Goal: Information Seeking & Learning: Compare options

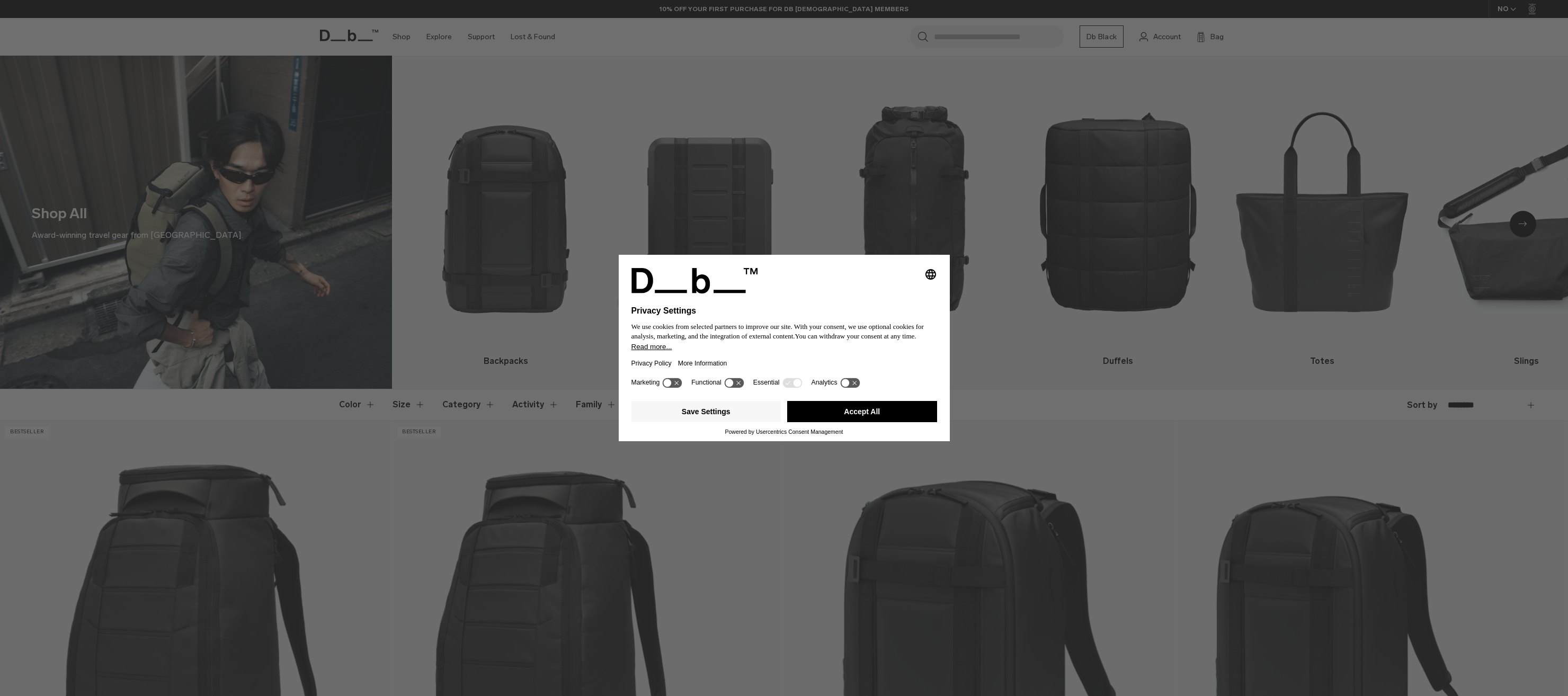
click at [880, 396] on div "Marketing Functional Essential Analytics" at bounding box center [784, 387] width 305 height 21
click at [887, 412] on button "Accept All" at bounding box center [862, 412] width 150 height 21
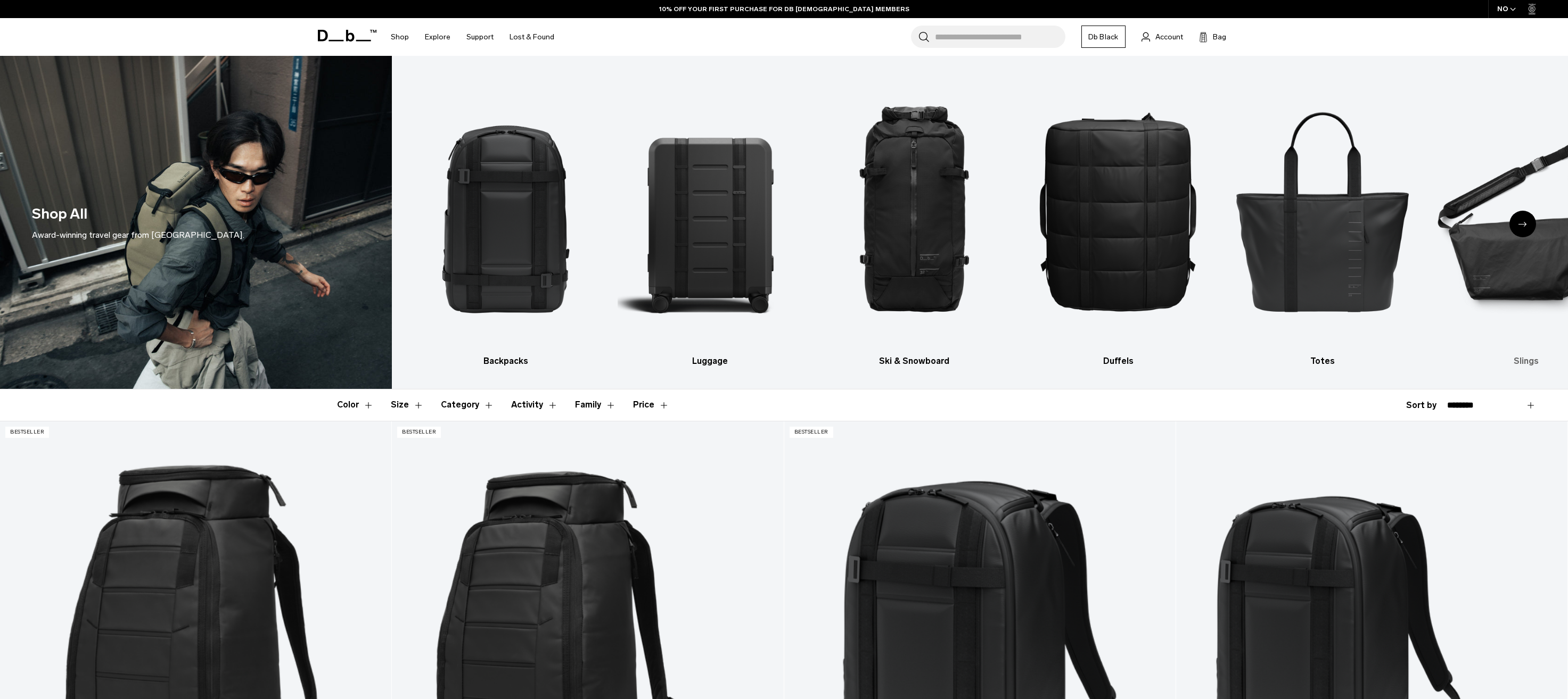
click at [1509, 221] on img "6 / 10" at bounding box center [1526, 210] width 185 height 278
click at [1522, 221] on div "Next slide" at bounding box center [1523, 224] width 27 height 27
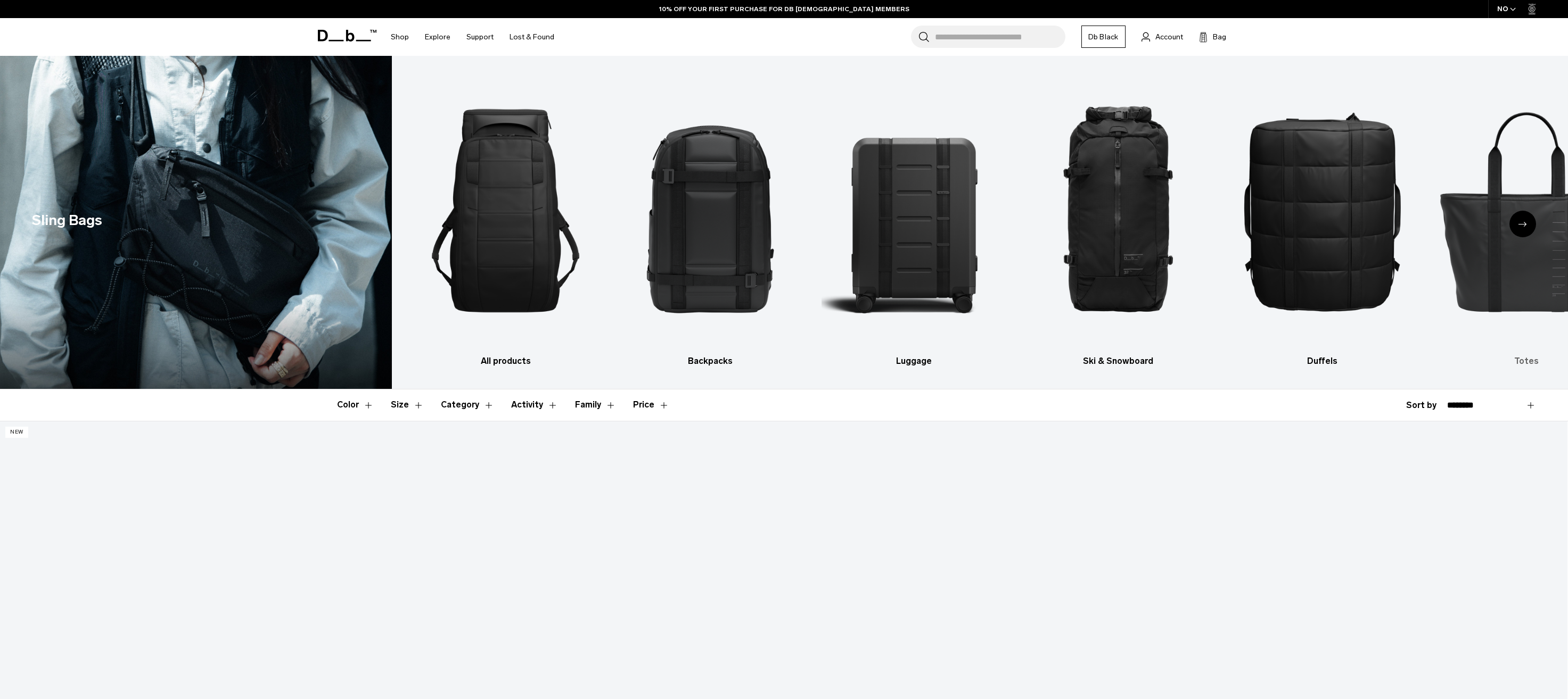
click at [1465, 263] on img "6 / 10" at bounding box center [1526, 210] width 185 height 278
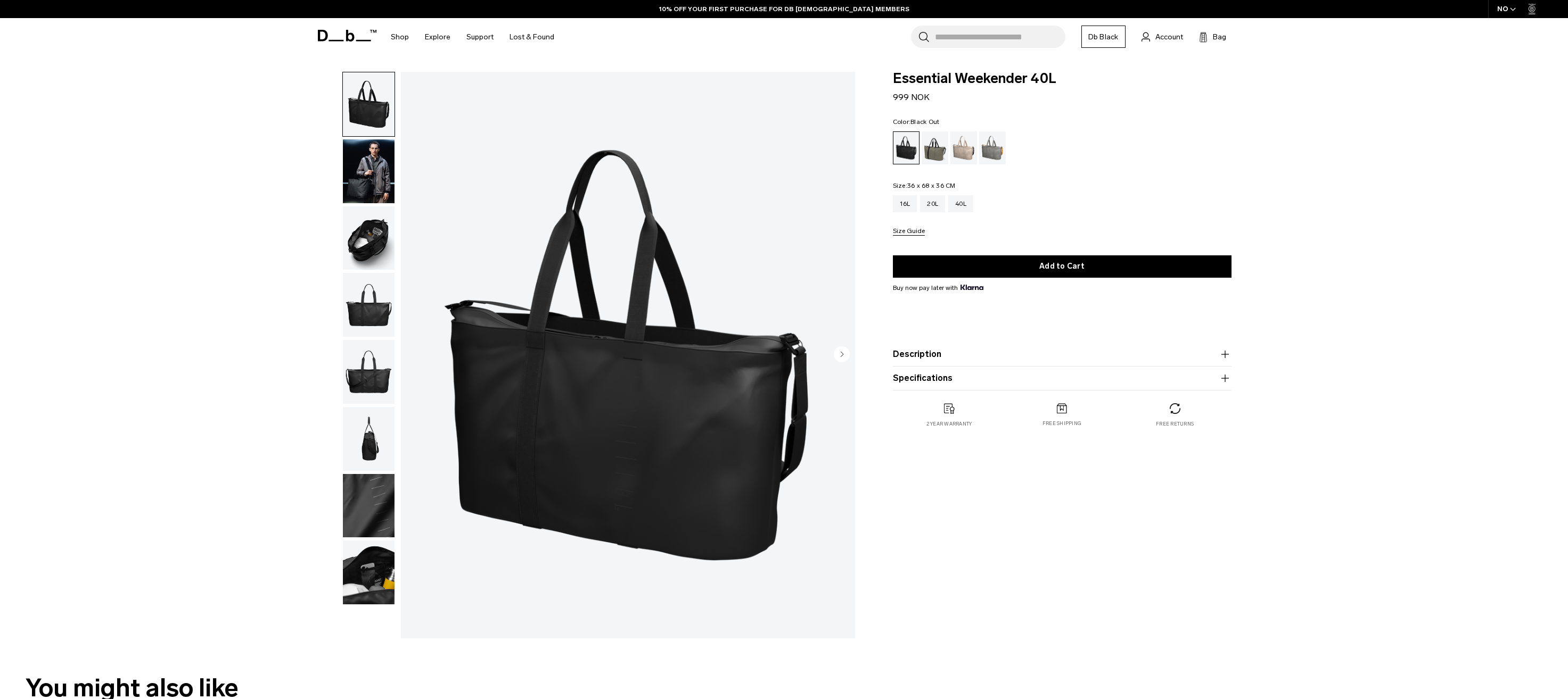
click at [838, 351] on circle "Next slide" at bounding box center [842, 354] width 16 height 16
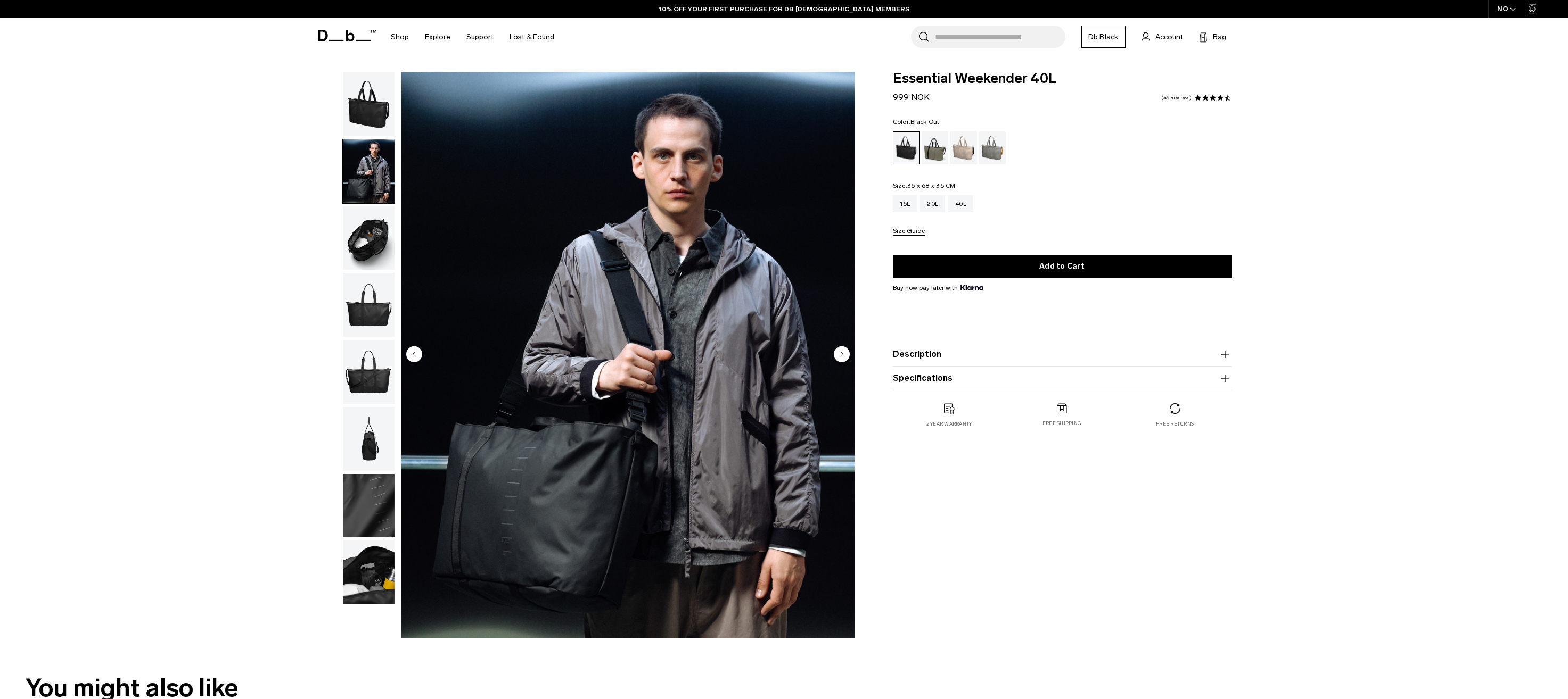
click at [838, 351] on circle "Next slide" at bounding box center [842, 354] width 16 height 16
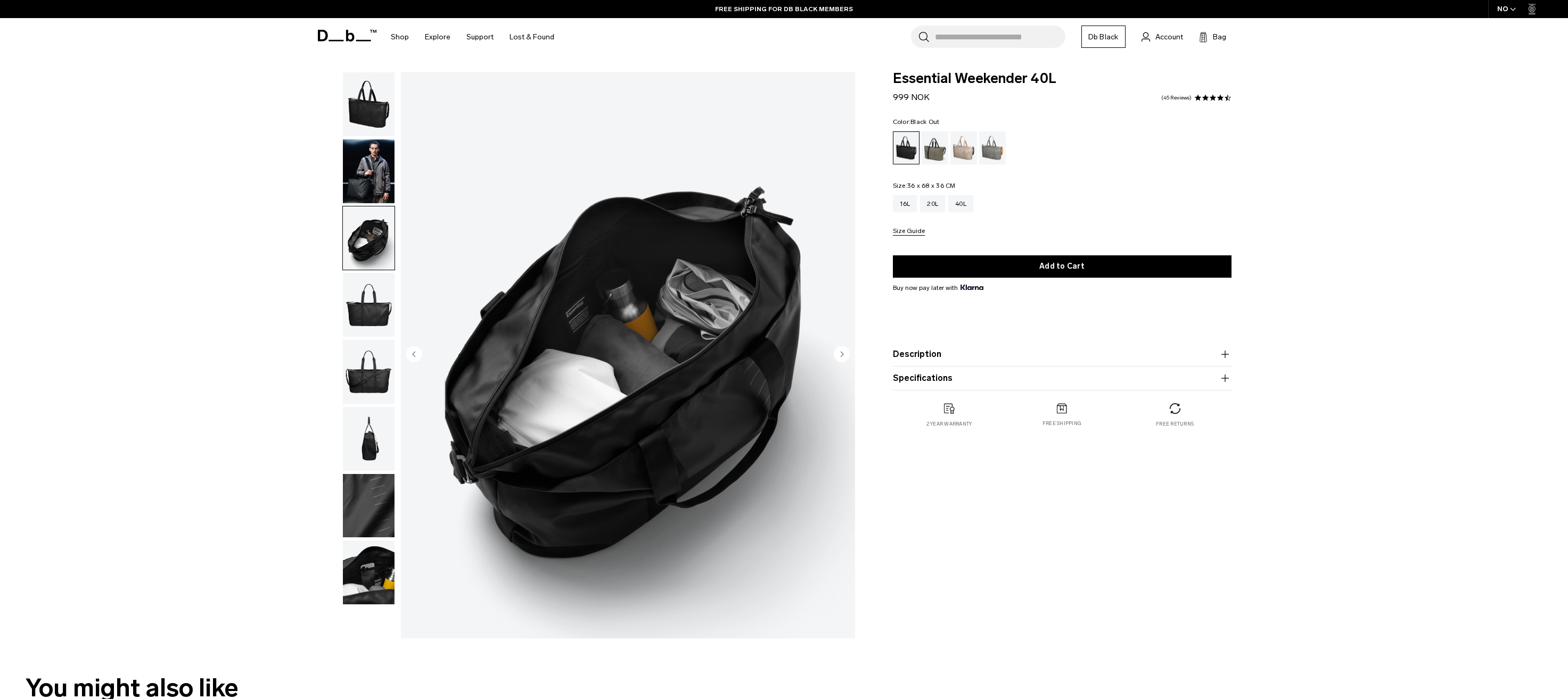
click at [838, 351] on circle "Next slide" at bounding box center [842, 354] width 16 height 16
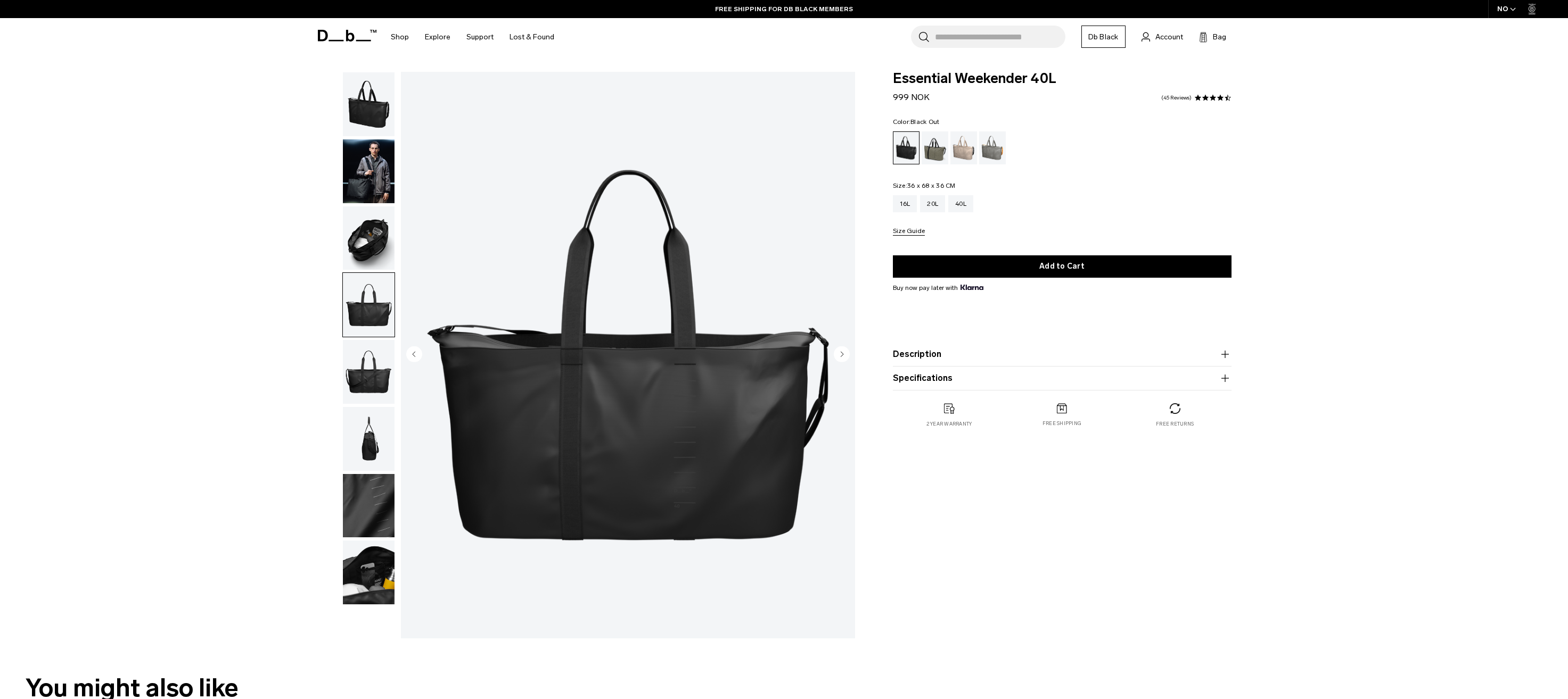
click at [838, 351] on circle "Next slide" at bounding box center [842, 354] width 16 height 16
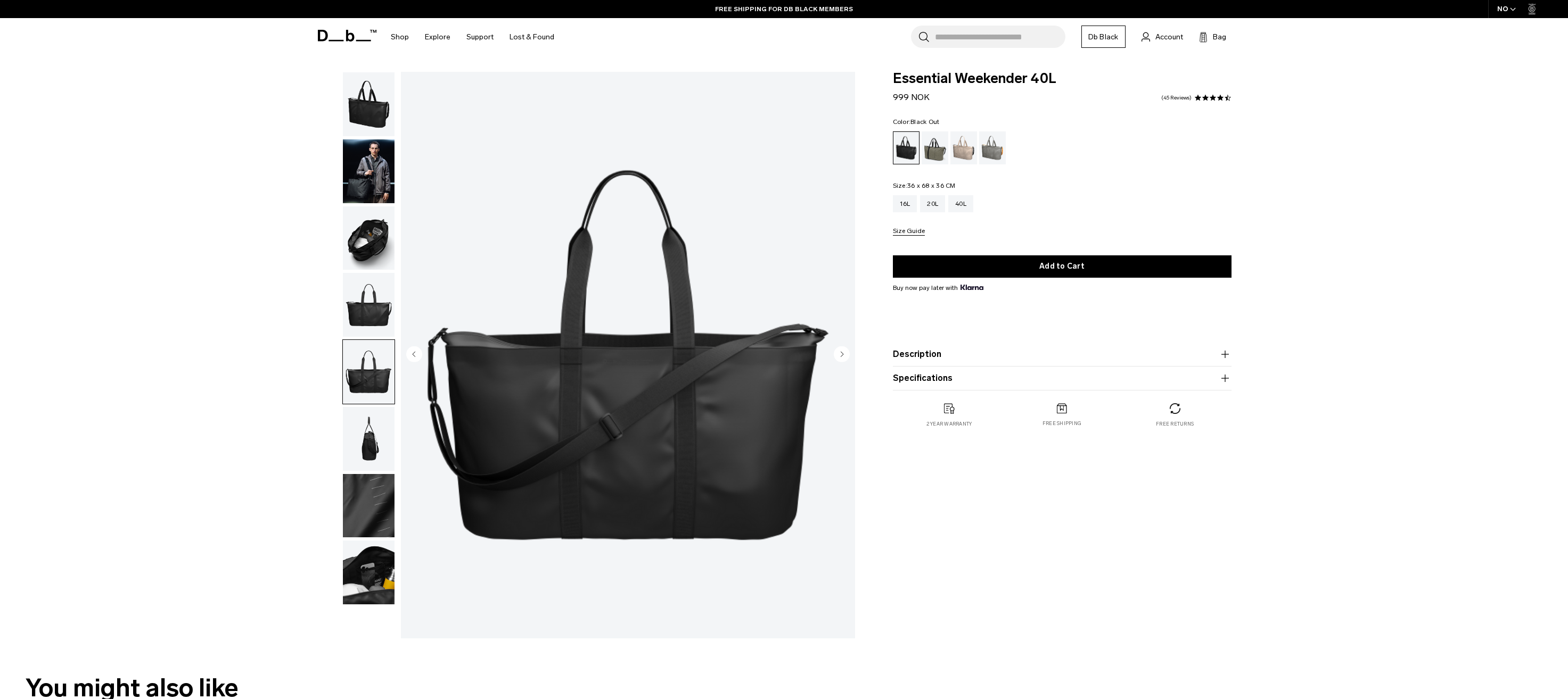
click at [838, 351] on circle "Next slide" at bounding box center [842, 354] width 16 height 16
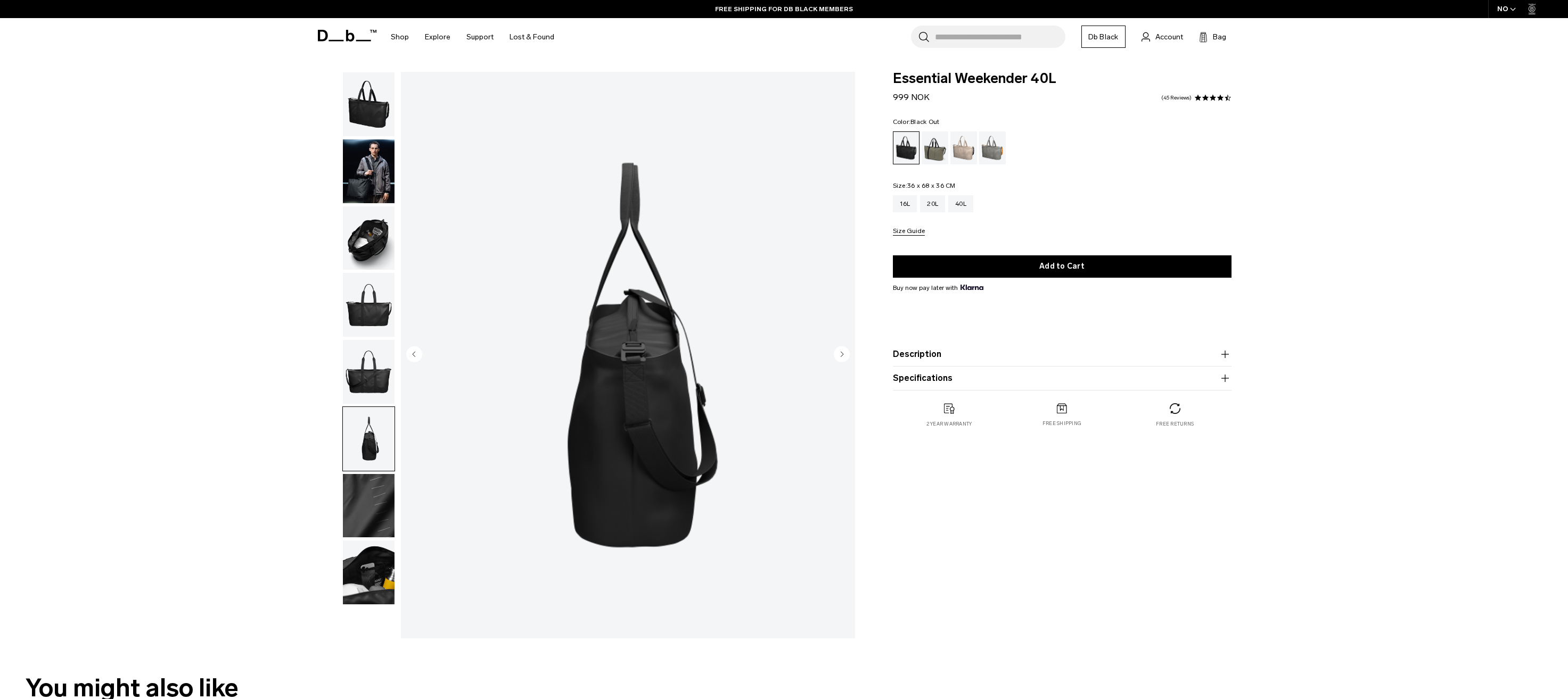
click at [838, 351] on circle "Next slide" at bounding box center [842, 354] width 16 height 16
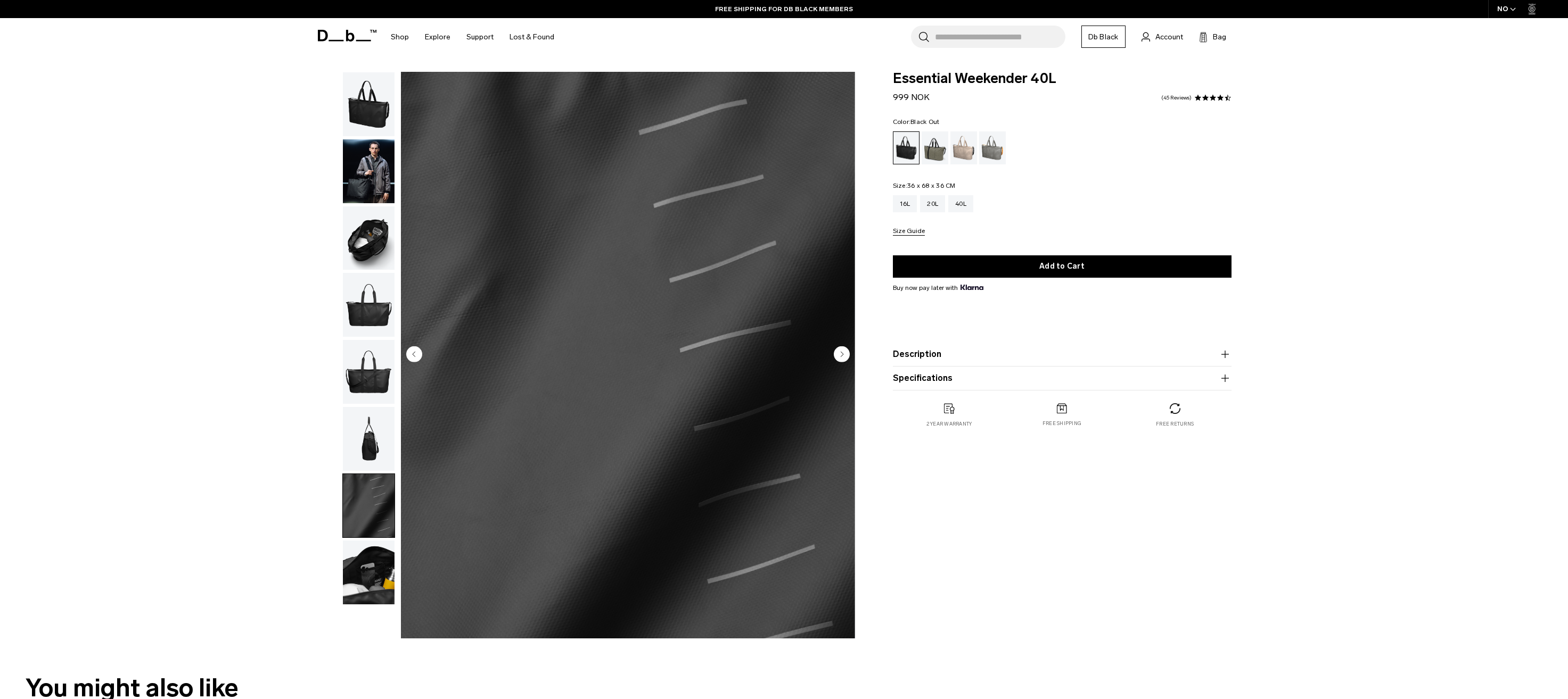
click at [838, 351] on circle "Next slide" at bounding box center [842, 354] width 16 height 16
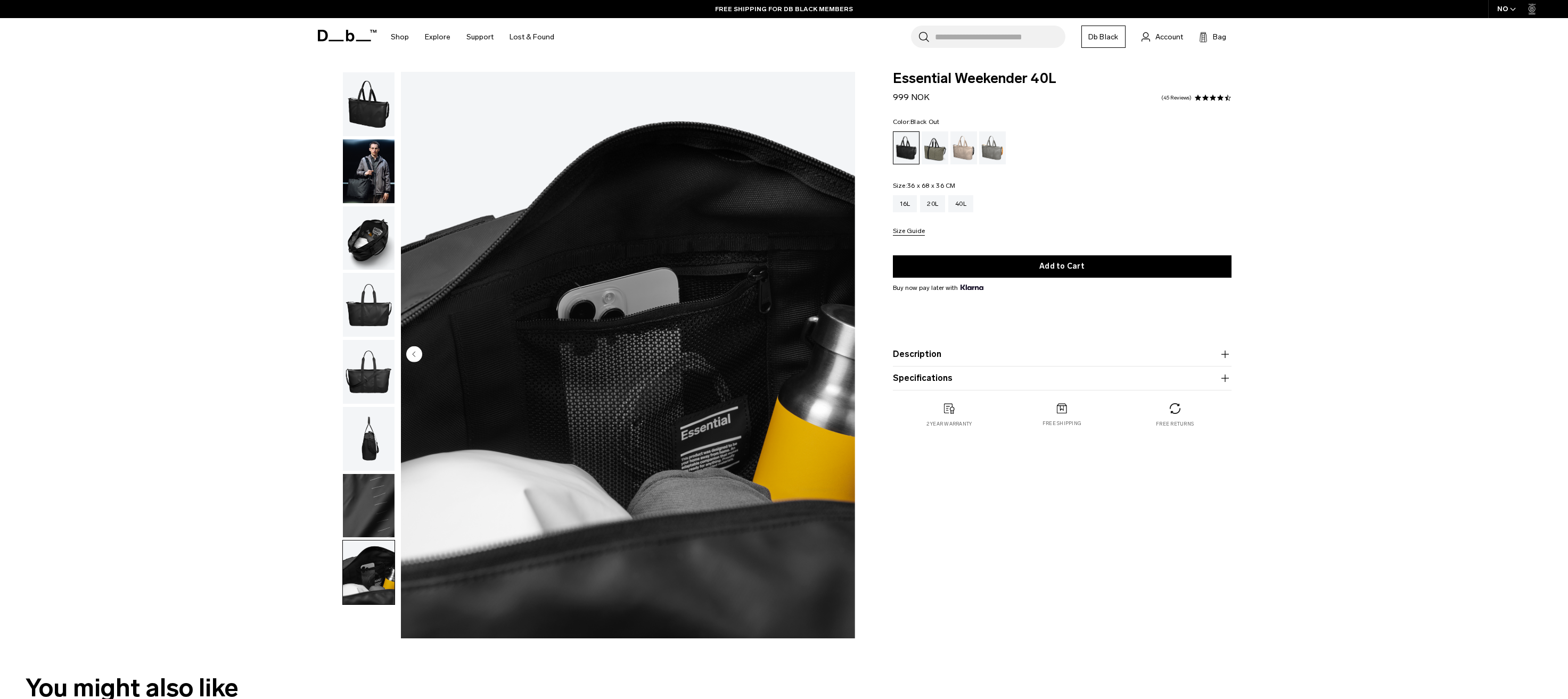
click at [838, 351] on img "8 / 8" at bounding box center [628, 354] width 454 height 567
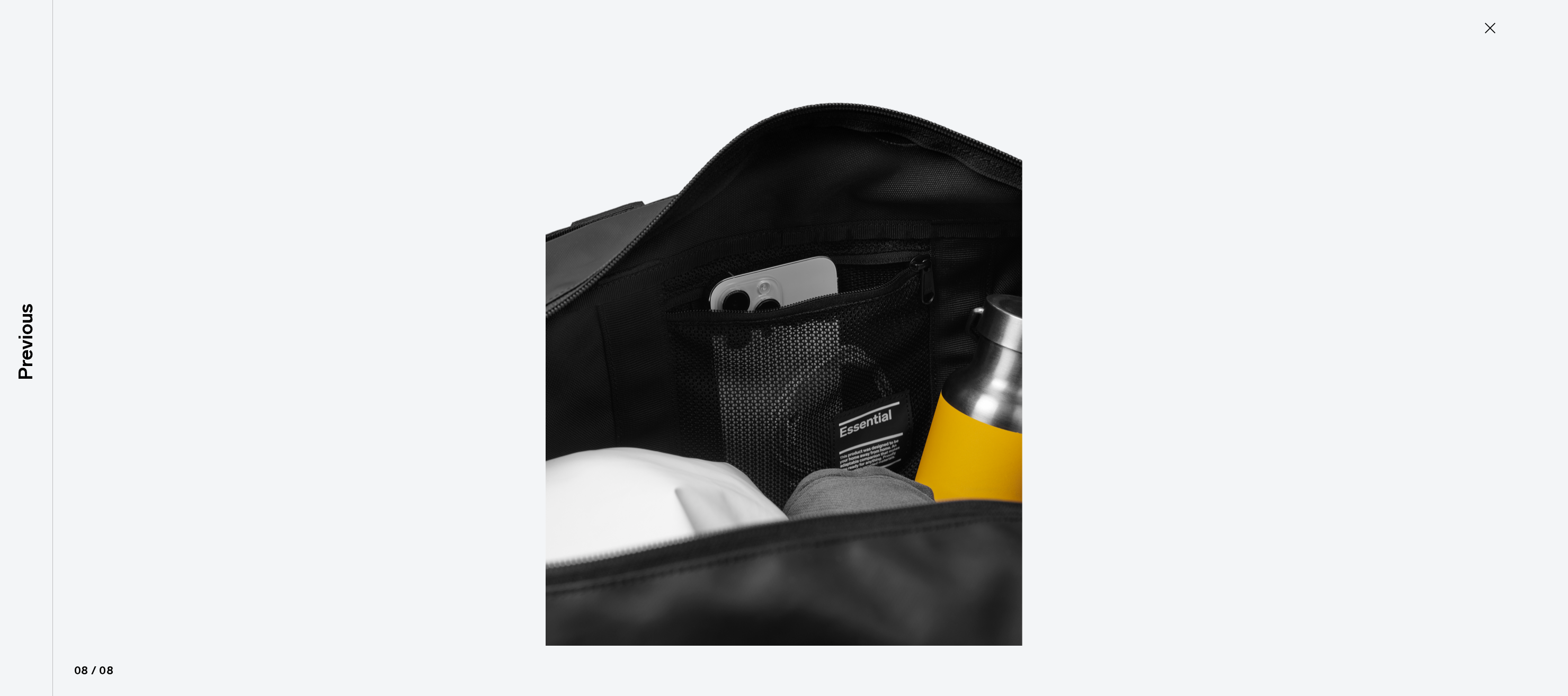
click at [1492, 25] on icon at bounding box center [1490, 28] width 11 height 11
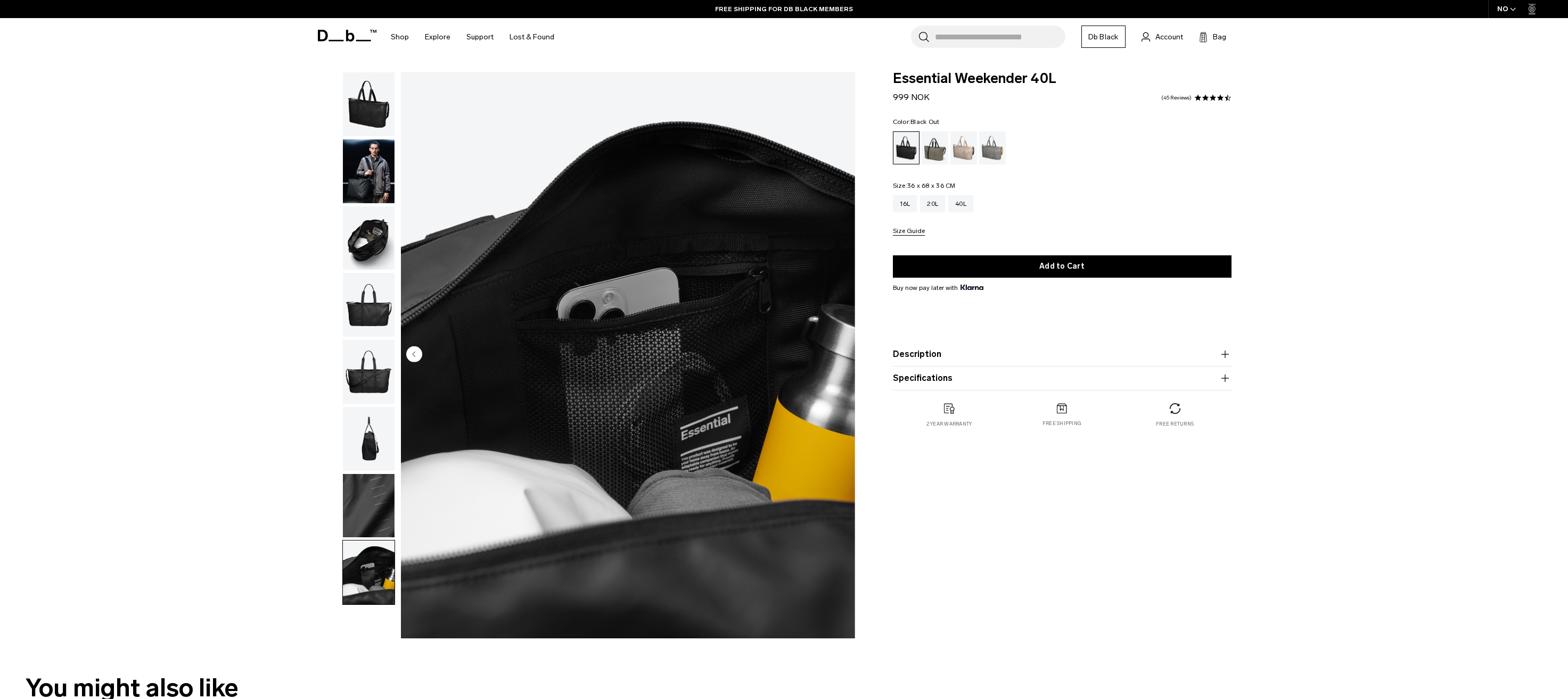
click at [414, 351] on circle "Previous slide" at bounding box center [414, 354] width 16 height 16
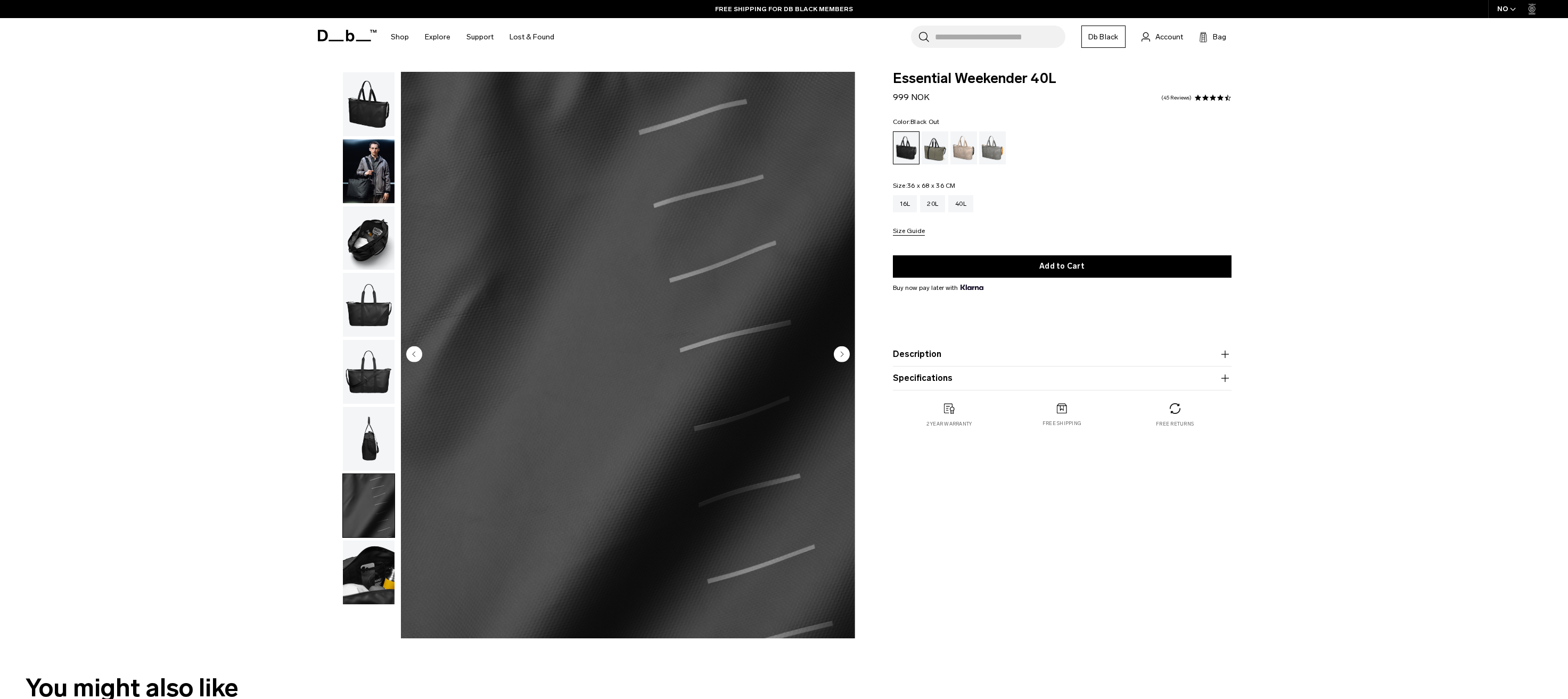
click at [414, 351] on circle "Previous slide" at bounding box center [414, 354] width 16 height 16
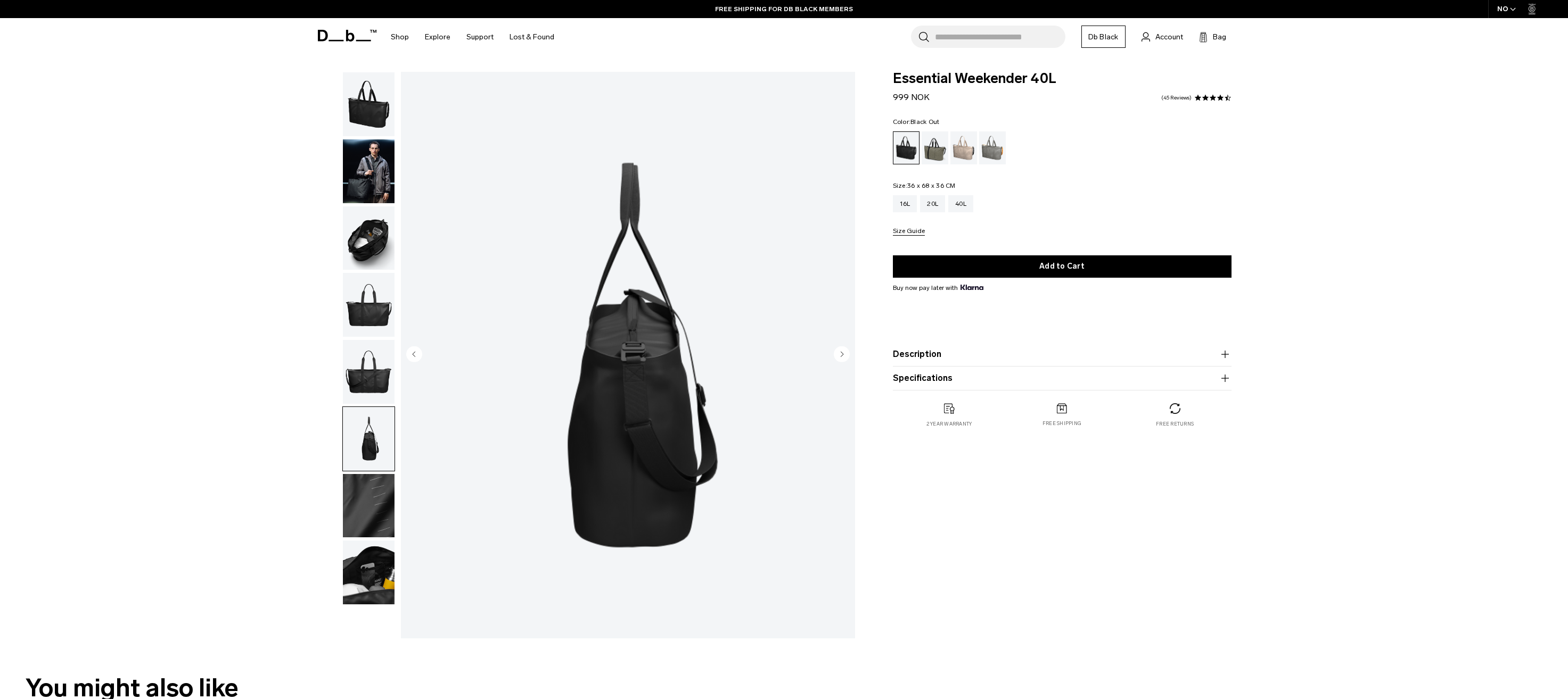
click at [414, 351] on circle "Previous slide" at bounding box center [414, 354] width 16 height 16
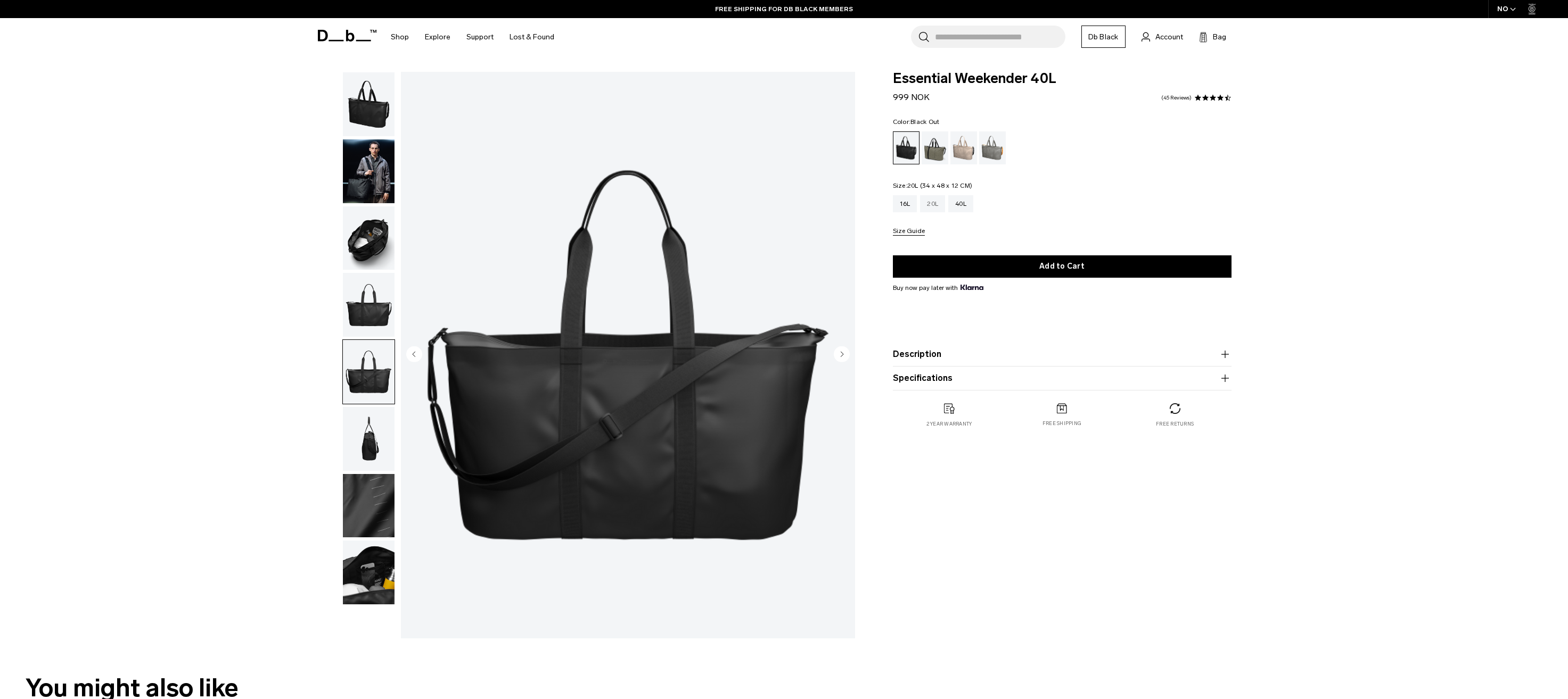
click at [939, 211] on div "20L" at bounding box center [932, 204] width 25 height 17
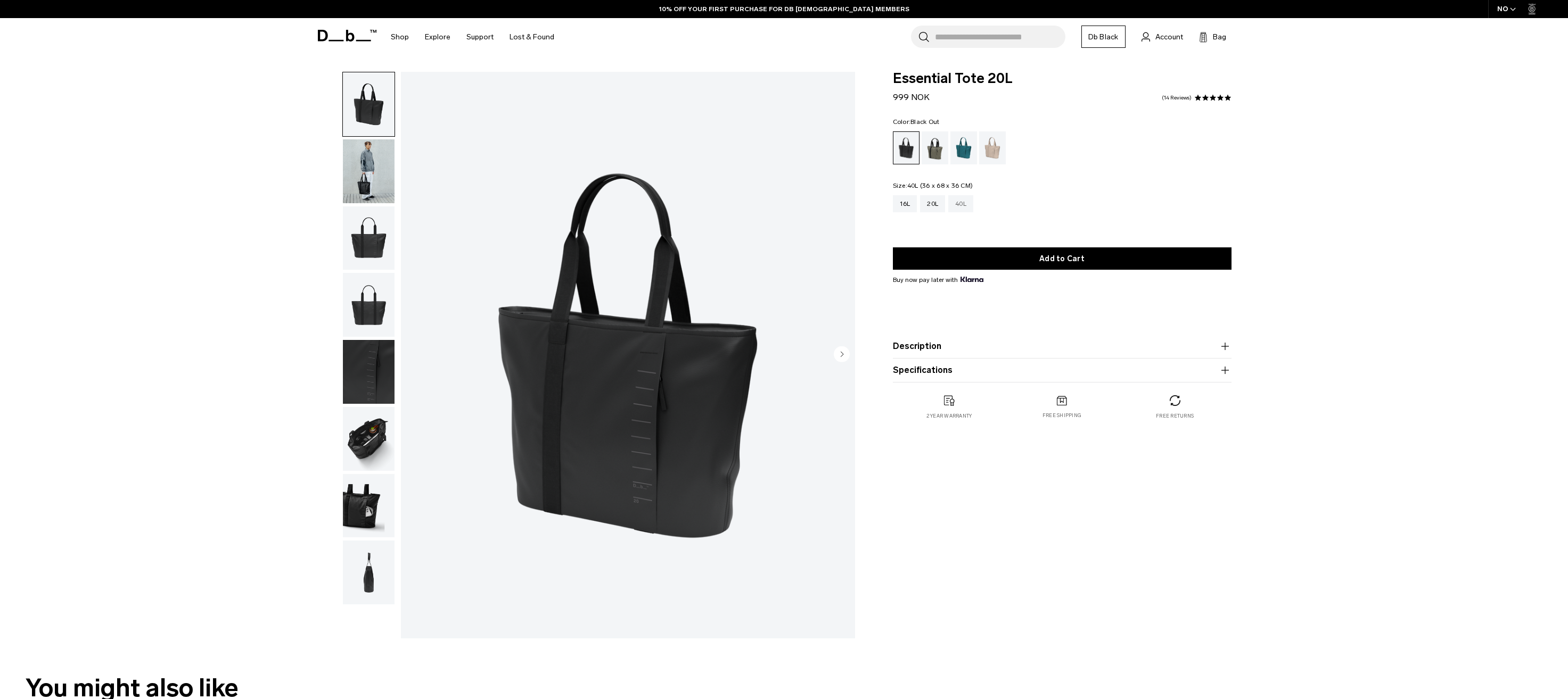
click at [964, 208] on div "40L" at bounding box center [961, 204] width 25 height 17
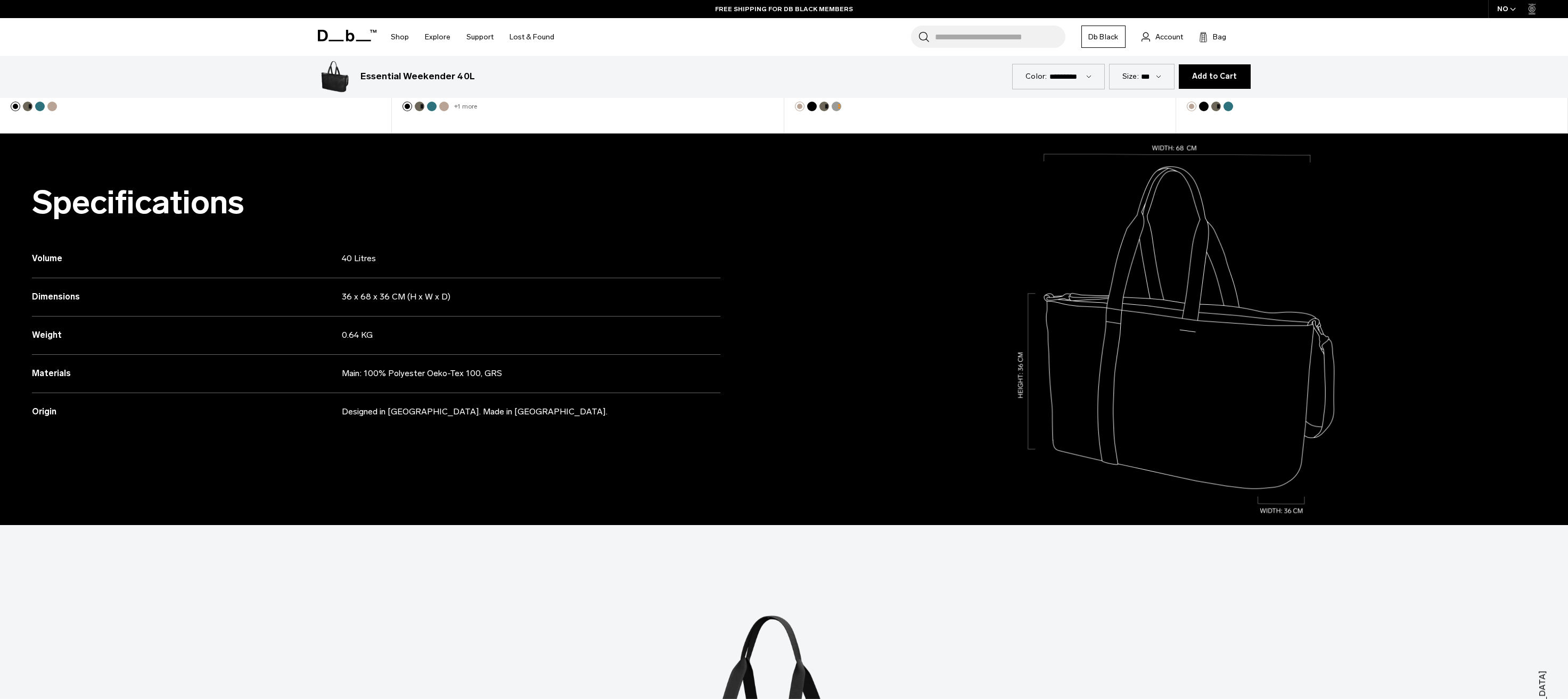
scroll to position [1011, 0]
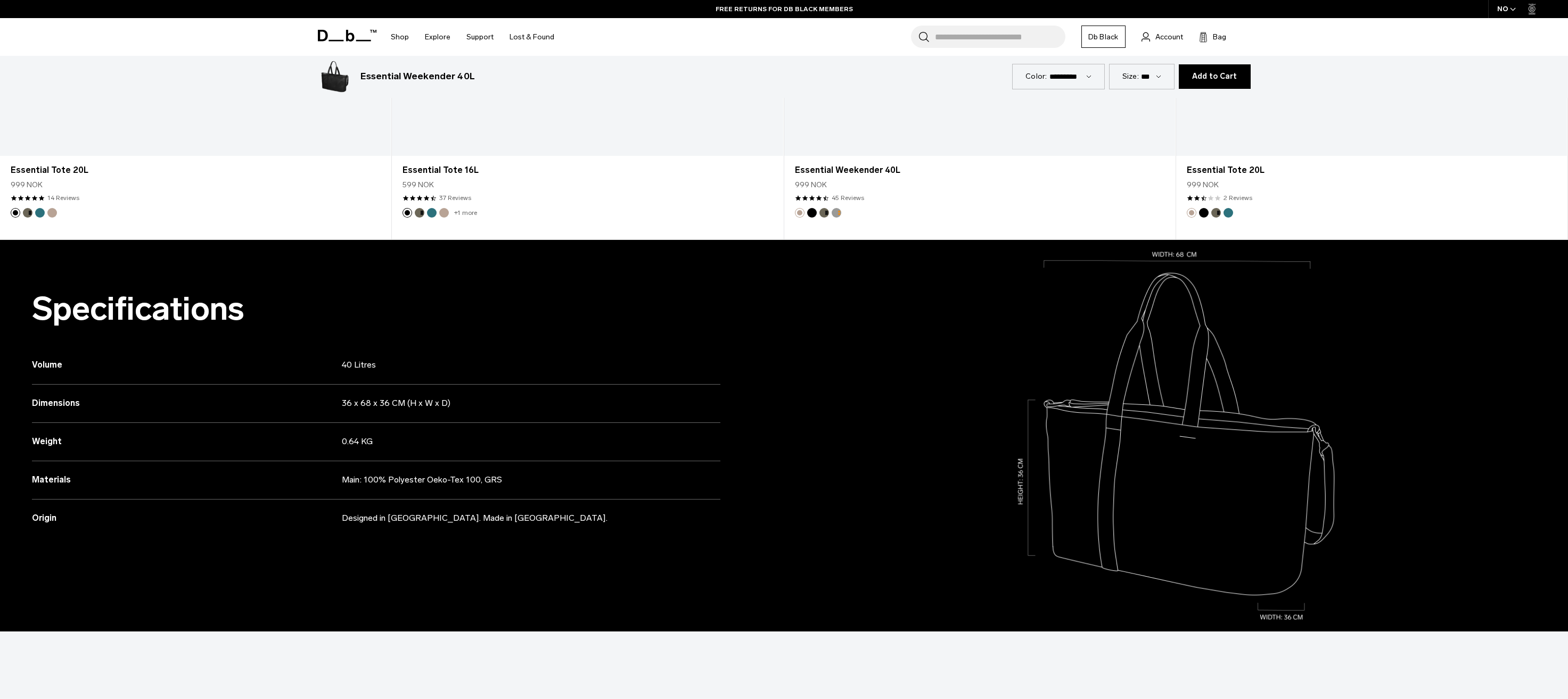
drag, startPoint x: 343, startPoint y: 402, endPoint x: 475, endPoint y: 402, distance: 132.0
click at [475, 402] on p "36 x 68 x 36 CM (H x W x D)" at bounding box center [513, 403] width 344 height 13
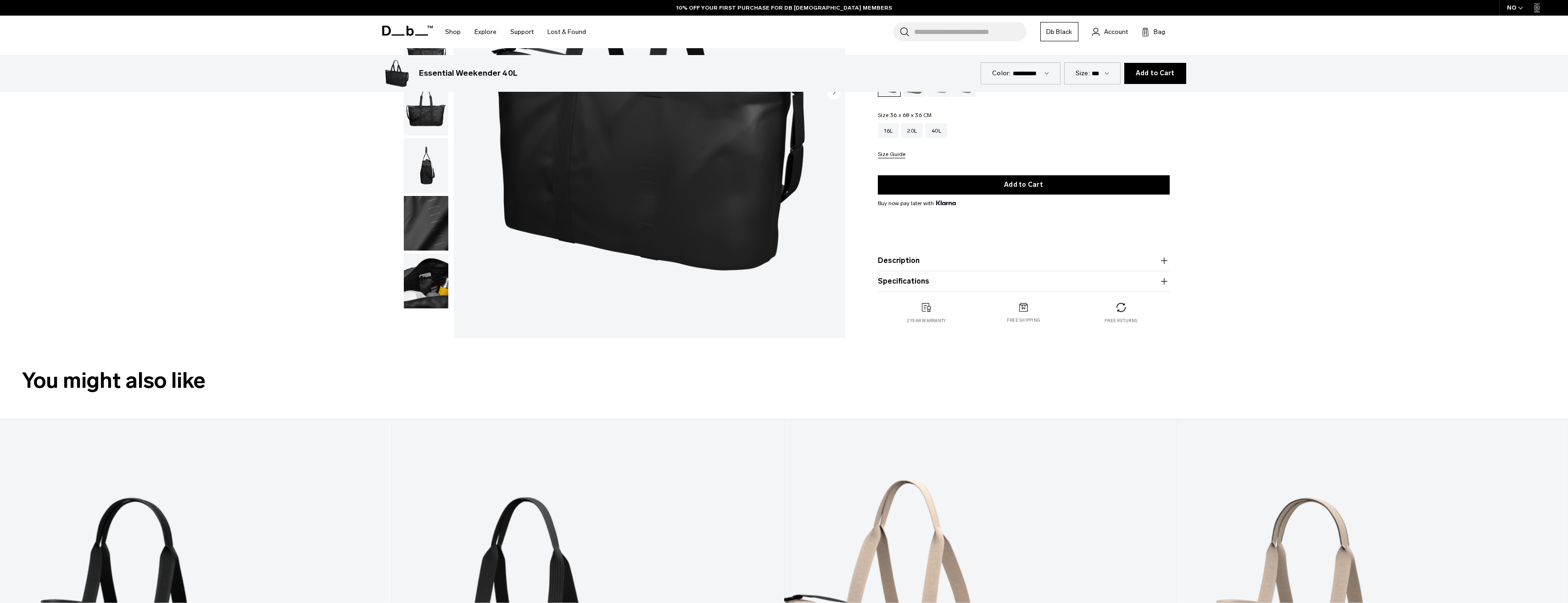
scroll to position [0, 0]
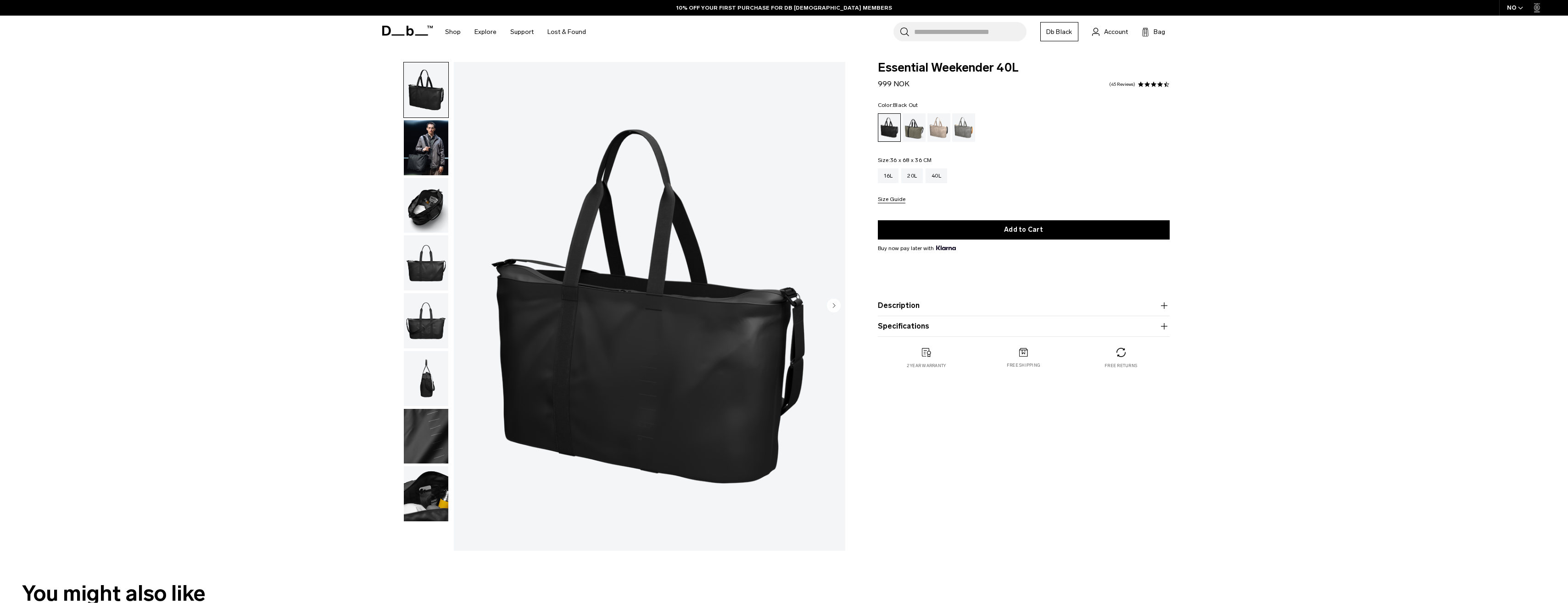
click at [404, 129] on img "button" at bounding box center [426, 147] width 44 height 55
